Goal: Transaction & Acquisition: Purchase product/service

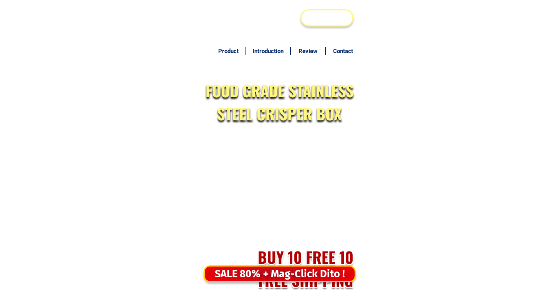
scroll to position [3747, 0]
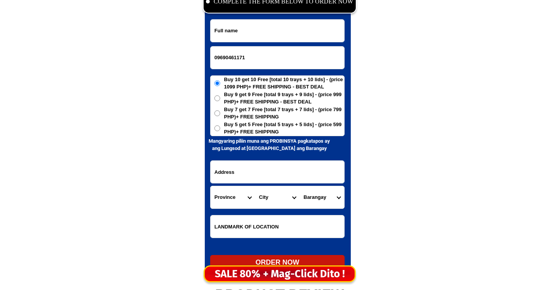
type input "09690461171"
click at [289, 45] on form "09690461171 ORDER NOW Province [GEOGRAPHIC_DATA] [GEOGRAPHIC_DATA][PERSON_NAME]…" at bounding box center [277, 144] width 135 height 251
click at [299, 29] on input "Input full_name" at bounding box center [278, 31] width 134 height 22
paste input "[PERSON_NAME]"
type input "[PERSON_NAME]"
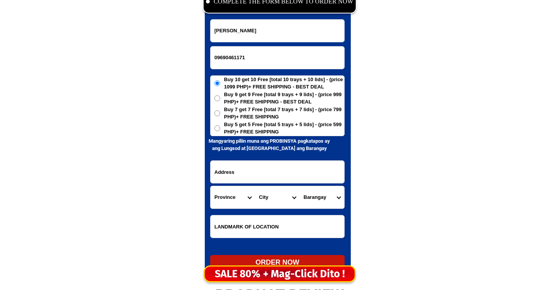
click at [276, 129] on span "Buy 5 get 5 Free [total 5 trays + 5 lids] - (price 599 PHP)+ FREE SHIPPING" at bounding box center [284, 128] width 120 height 15
click at [220, 129] on input "Buy 5 get 5 Free [total 5 trays + 5 lids] - (price 599 PHP)+ FREE SHIPPING" at bounding box center [217, 128] width 6 height 6
radio input "true"
click at [275, 180] on input "Input address" at bounding box center [278, 172] width 134 height 22
paste input "Brgy, Sto ,Tomas San [PERSON_NAME]"
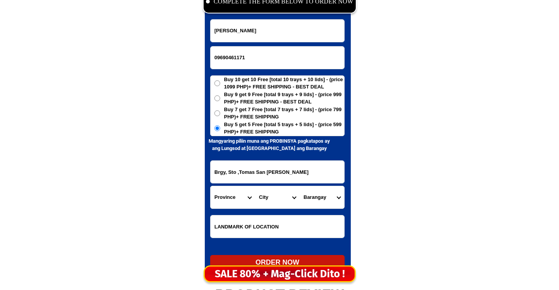
type input "Brgy, Sto ,Tomas San [PERSON_NAME]"
click at [228, 197] on select "Province [GEOGRAPHIC_DATA] [GEOGRAPHIC_DATA][PERSON_NAME][GEOGRAPHIC_DATA][GEOG…" at bounding box center [233, 197] width 45 height 22
select select "63_247"
click at [211, 186] on select "Province [GEOGRAPHIC_DATA] [GEOGRAPHIC_DATA][PERSON_NAME][GEOGRAPHIC_DATA][GEOG…" at bounding box center [233, 197] width 45 height 22
click at [279, 194] on select "City [GEOGRAPHIC_DATA] [PERSON_NAME]-city [GEOGRAPHIC_DATA] [GEOGRAPHIC_DATA] […" at bounding box center [277, 197] width 45 height 22
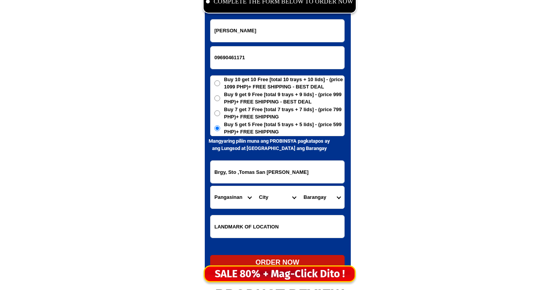
select select "63_2471411"
click at [255, 186] on select "City [GEOGRAPHIC_DATA] [PERSON_NAME]-city [GEOGRAPHIC_DATA] [GEOGRAPHIC_DATA] […" at bounding box center [277, 197] width 45 height 22
click at [329, 198] on select "Barangay Awai Bagong pag-[GEOGRAPHIC_DATA] ([GEOGRAPHIC_DATA]) [GEOGRAPHIC_DATA…" at bounding box center [322, 197] width 45 height 22
select select "63_24714115756"
click at [300, 186] on select "Barangay Awai Bagong pag-[GEOGRAPHIC_DATA] ([GEOGRAPHIC_DATA]) [GEOGRAPHIC_DATA…" at bounding box center [322, 197] width 45 height 22
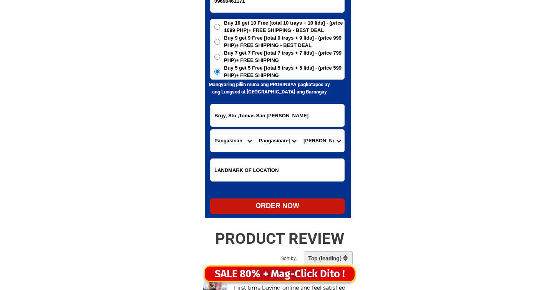
scroll to position [3853, 0]
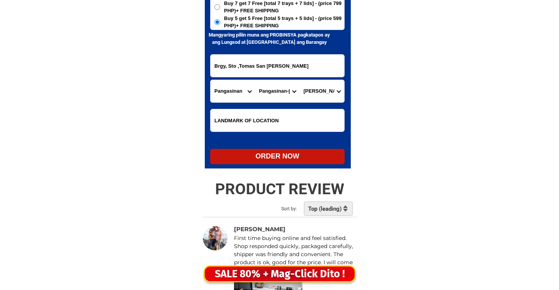
click at [312, 157] on div "ORDER NOW" at bounding box center [277, 156] width 135 height 10
radio input "true"
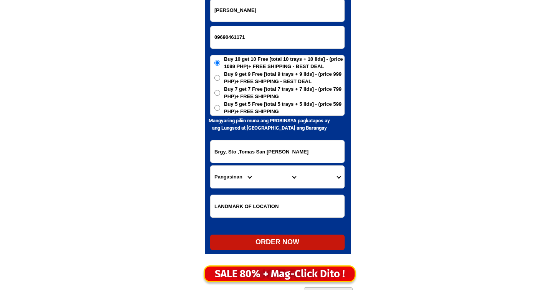
scroll to position [3716, 0]
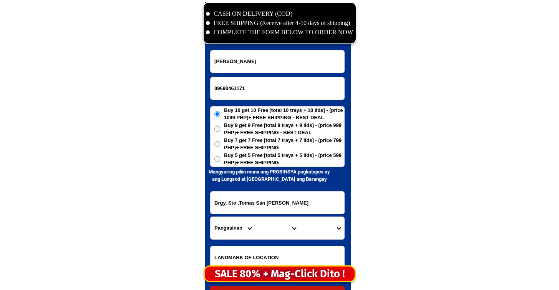
click at [251, 89] on input "09690461171" at bounding box center [278, 88] width 134 height 22
paste input "09758514347"
type input "09758514347"
click at [285, 63] on input "Input full_name" at bounding box center [278, 61] width 134 height 22
paste input "[PERSON_NAME]"
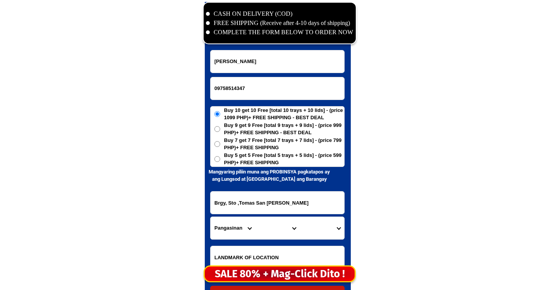
type input "[PERSON_NAME]"
click at [259, 164] on span "Buy 5 get 5 Free [total 5 trays + 5 lids] - (price 599 PHP)+ FREE SHIPPING" at bounding box center [284, 158] width 120 height 15
click at [220, 162] on input "Buy 5 get 5 Free [total 5 trays + 5 lids] - (price 599 PHP)+ FREE SHIPPING" at bounding box center [217, 159] width 6 height 6
radio input "true"
click at [262, 158] on span "Buy 5 get 5 Free [total 5 trays + 5 lids] - (price 599 PHP)+ FREE SHIPPING" at bounding box center [284, 158] width 120 height 15
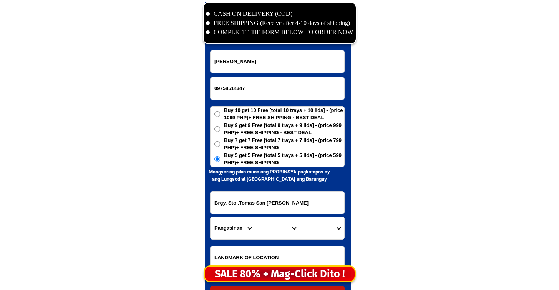
click at [220, 158] on input "Buy 5 get 5 Free [total 5 trays + 5 lids] - (price 599 PHP)+ FREE SHIPPING" at bounding box center [217, 159] width 6 height 6
click at [244, 210] on input "Brgy, Sto ,Tomas San [PERSON_NAME]" at bounding box center [278, 202] width 134 height 22
paste input "purok 1 north mapang rizal xambuangga del norte tural bank stree"
type input "purok 1 north mapang rizal xambuangga del norte tural bank stree"
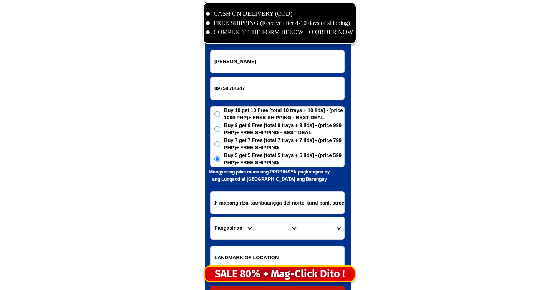
click at [234, 223] on select "Province [GEOGRAPHIC_DATA] [GEOGRAPHIC_DATA][PERSON_NAME][GEOGRAPHIC_DATA][GEOG…" at bounding box center [233, 228] width 45 height 22
click at [230, 223] on select "Province [GEOGRAPHIC_DATA] [GEOGRAPHIC_DATA][PERSON_NAME][GEOGRAPHIC_DATA][GEOG…" at bounding box center [233, 228] width 45 height 22
select select "63_800"
click at [211, 217] on select "Province [GEOGRAPHIC_DATA] [GEOGRAPHIC_DATA][PERSON_NAME][GEOGRAPHIC_DATA][GEOG…" at bounding box center [233, 228] width 45 height 22
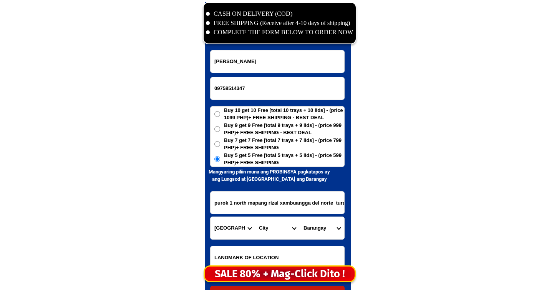
click at [270, 228] on select "City [PERSON_NAME]-city [GEOGRAPHIC_DATA]-city [GEOGRAPHIC_DATA][PERSON_NAME] K…" at bounding box center [277, 228] width 45 height 22
click at [309, 204] on input "purok 1 north mapang rizal xambuangga del norte tural bank stree" at bounding box center [278, 202] width 134 height 22
click at [279, 225] on select "City [PERSON_NAME]-city [GEOGRAPHIC_DATA]-city [GEOGRAPHIC_DATA][PERSON_NAME] K…" at bounding box center [277, 228] width 45 height 22
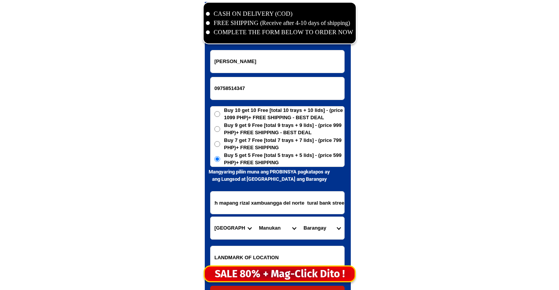
drag, startPoint x: 263, startPoint y: 206, endPoint x: 339, endPoint y: 212, distance: 76.4
click at [339, 212] on input "purok 1 north mapang rizal xambuangga del norte tural bank stree" at bounding box center [278, 202] width 134 height 22
click at [255, 206] on input "purok 1 north mapang rizal xambuangga del norte tural bank stree" at bounding box center [278, 202] width 134 height 22
drag, startPoint x: 279, startPoint y: 206, endPoint x: 316, endPoint y: 218, distance: 39.3
click at [316, 218] on form "[PERSON_NAME] 09758514347 ORDER NOW purok 1 north mapang [GEOGRAPHIC_DATA] [GEO…" at bounding box center [277, 175] width 135 height 251
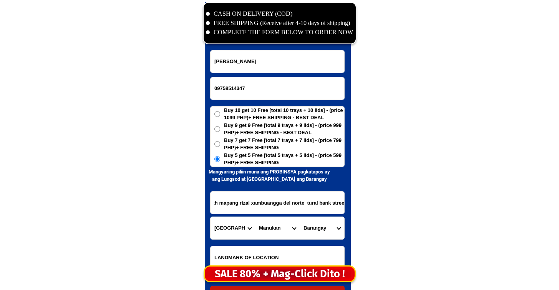
click at [304, 225] on select "Barangay Dipane Disakan [PERSON_NAME] [GEOGRAPHIC_DATA] Gupot [GEOGRAPHIC_DATA]…" at bounding box center [322, 228] width 45 height 22
click at [282, 226] on select "City [PERSON_NAME]-city [GEOGRAPHIC_DATA]-city [GEOGRAPHIC_DATA][PERSON_NAME] K…" at bounding box center [277, 228] width 45 height 22
select select "63_800453"
click at [255, 217] on select "City [PERSON_NAME]-city [GEOGRAPHIC_DATA]-city [GEOGRAPHIC_DATA][PERSON_NAME] K…" at bounding box center [277, 228] width 45 height 22
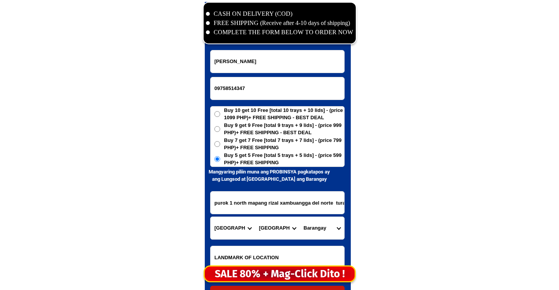
click at [327, 234] on select "Barangay Balubohan [GEOGRAPHIC_DATA] Damasing [GEOGRAPHIC_DATA] [GEOGRAPHIC_DAT…" at bounding box center [322, 228] width 45 height 22
click at [300, 217] on select "Barangay Balubohan [GEOGRAPHIC_DATA] Damasing [GEOGRAPHIC_DATA] [GEOGRAPHIC_DAT…" at bounding box center [322, 228] width 45 height 22
click at [326, 228] on select "Barangay Balubohan [GEOGRAPHIC_DATA] Damasing [GEOGRAPHIC_DATA] [GEOGRAPHIC_DAT…" at bounding box center [322, 228] width 45 height 22
select select "63_8004532600"
click at [300, 217] on select "Barangay Balubohan [GEOGRAPHIC_DATA] Damasing [GEOGRAPHIC_DATA] [GEOGRAPHIC_DAT…" at bounding box center [322, 228] width 45 height 22
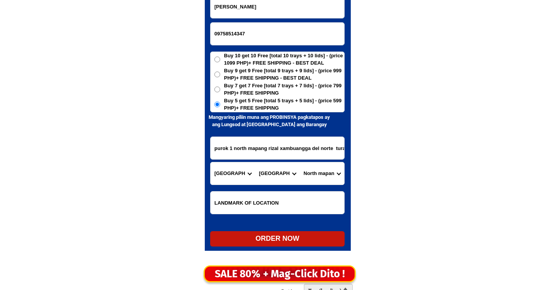
scroll to position [3792, 0]
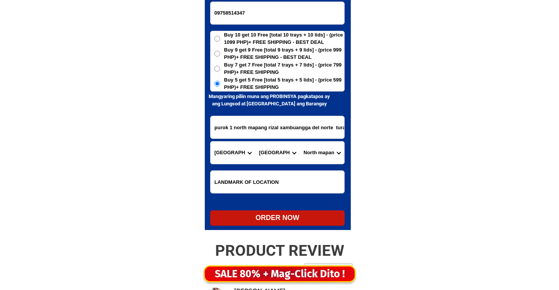
click at [296, 219] on div "ORDER NOW" at bounding box center [277, 218] width 135 height 10
type input "purok 1 north mapang rizal xambuangga del norte tural bank stree"
radio input "true"
